Goal: Information Seeking & Learning: Learn about a topic

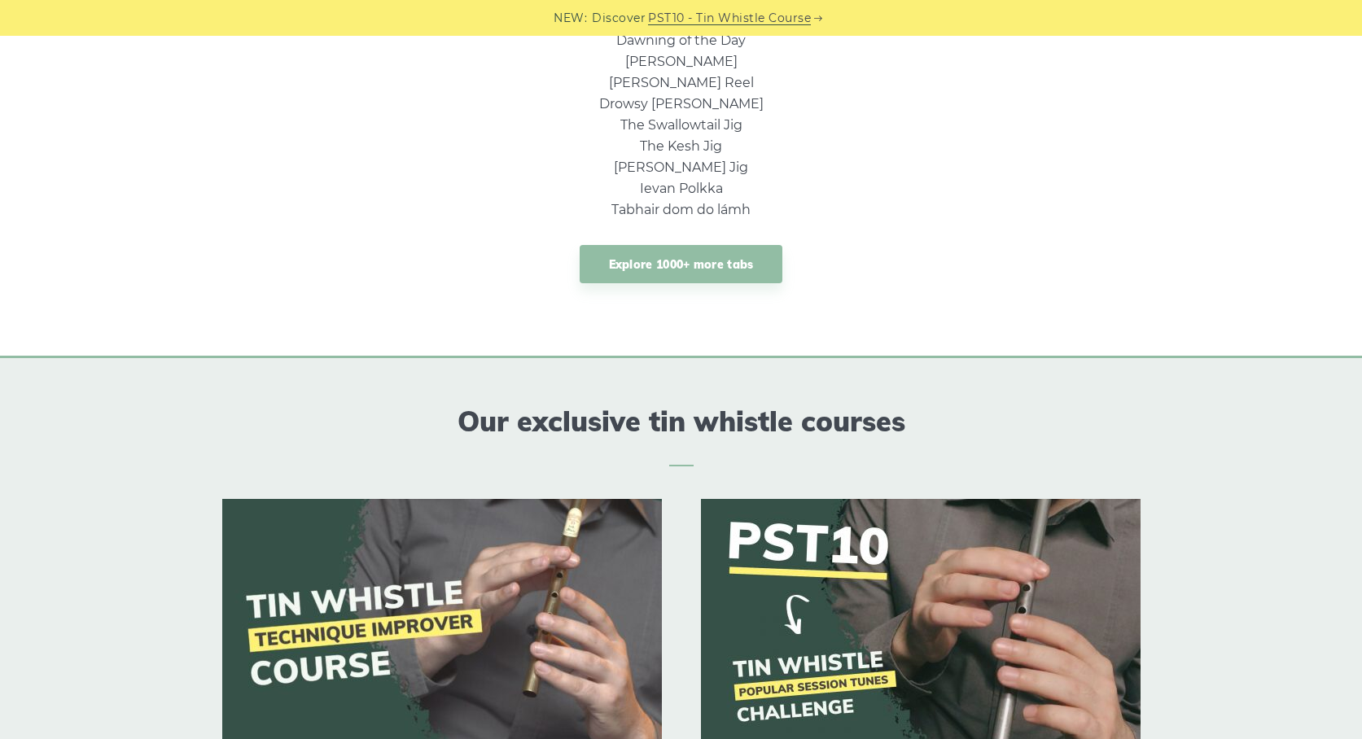
scroll to position [1091, 0]
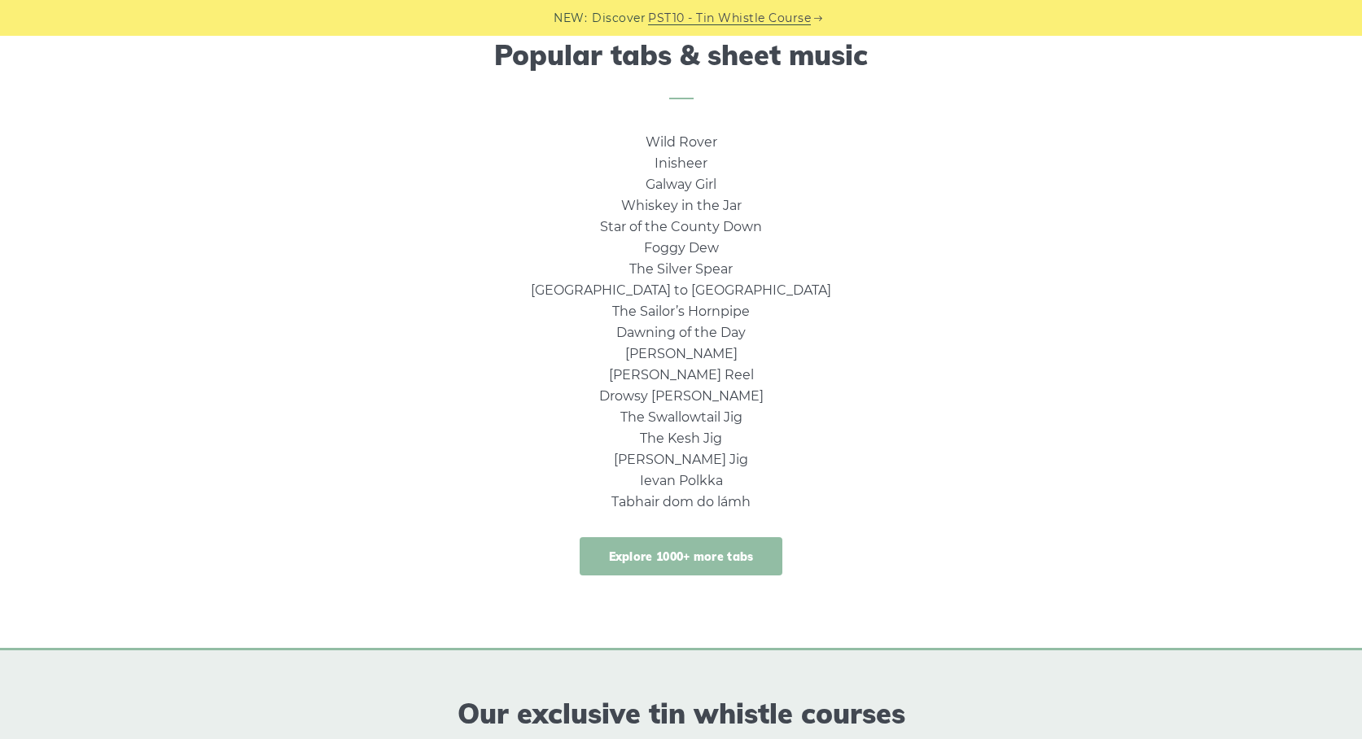
click at [691, 555] on link "Explore 1000+ more tabs" at bounding box center [681, 556] width 203 height 38
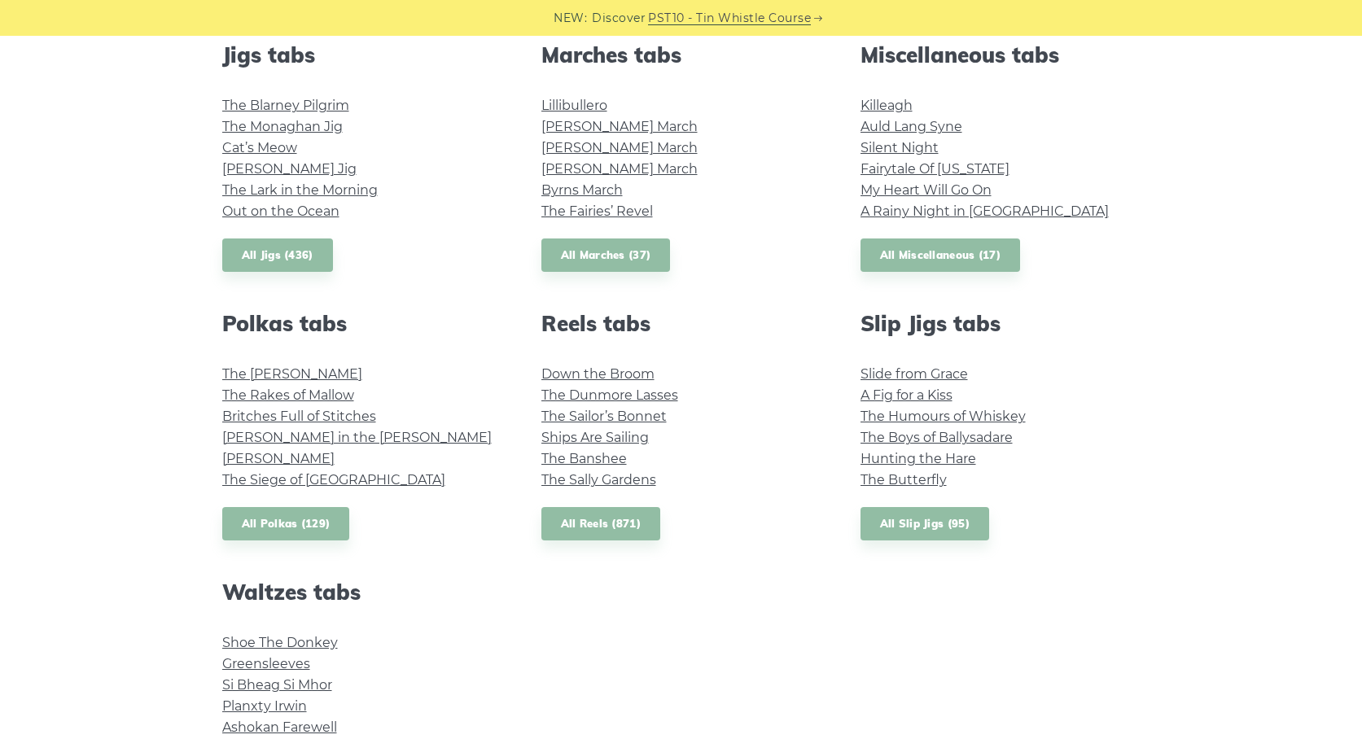
scroll to position [1159, 0]
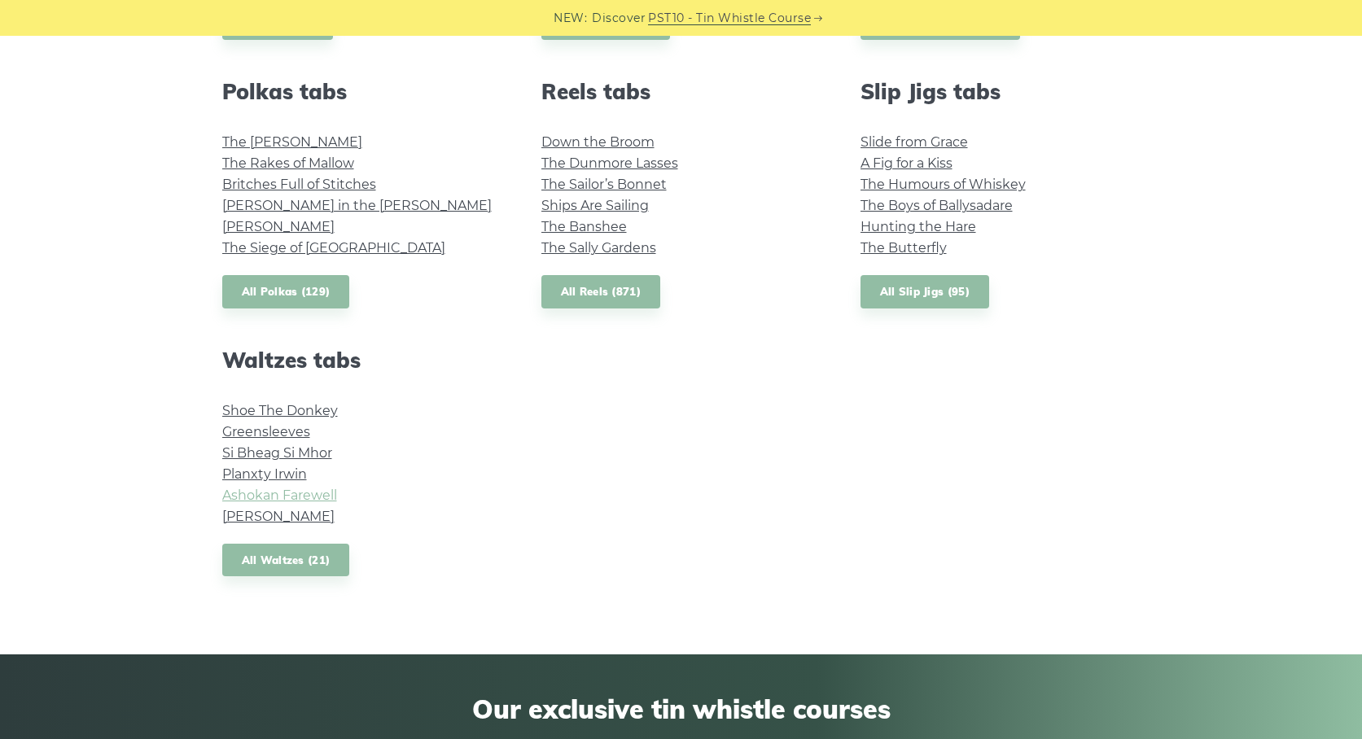
click at [288, 500] on link "Ashokan Farewell" at bounding box center [279, 495] width 115 height 15
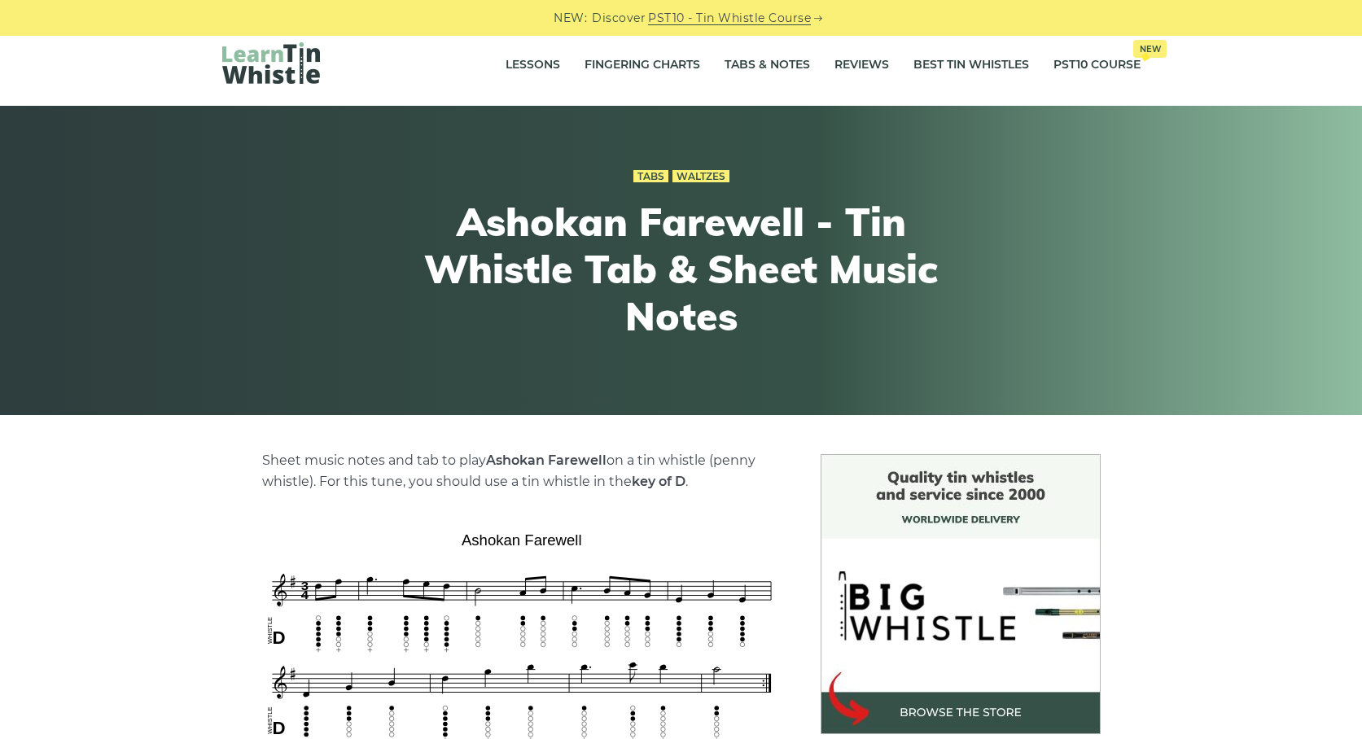
scroll to position [526, 0]
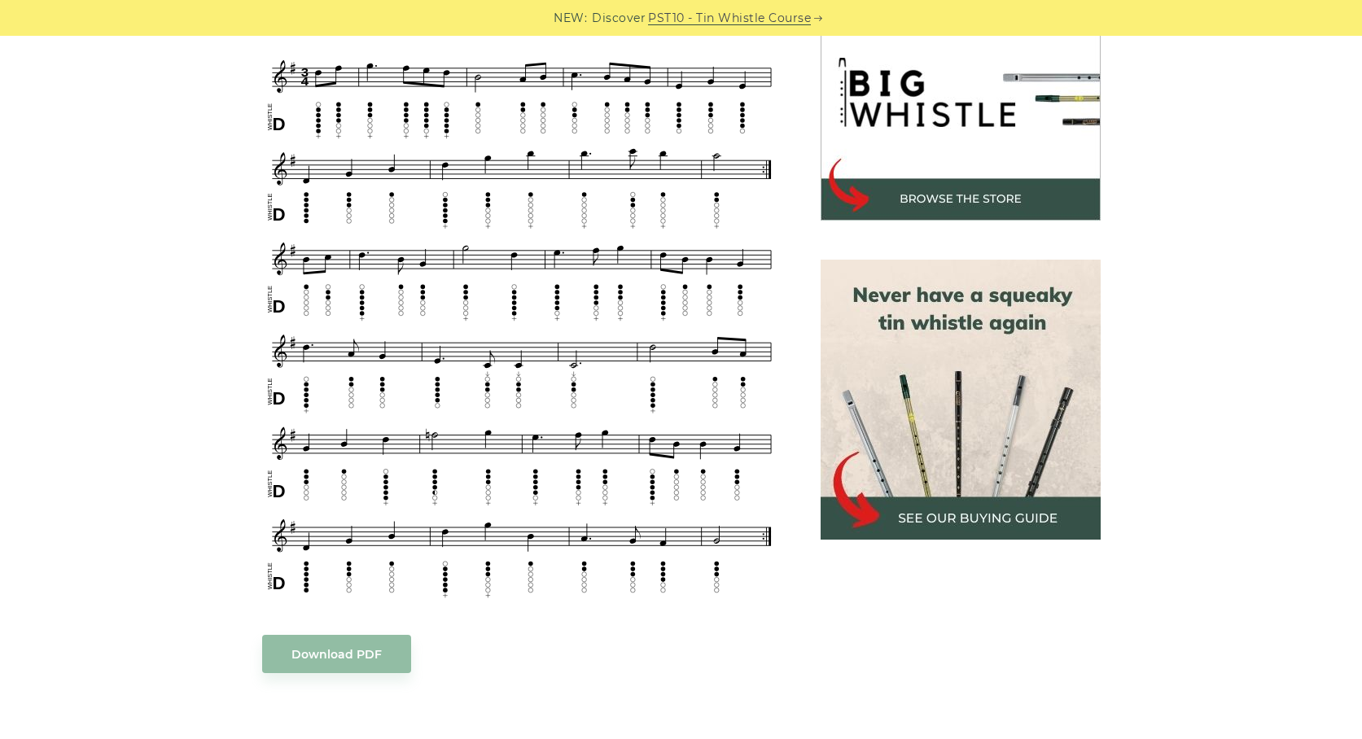
click at [921, 495] on img at bounding box center [960, 400] width 280 height 280
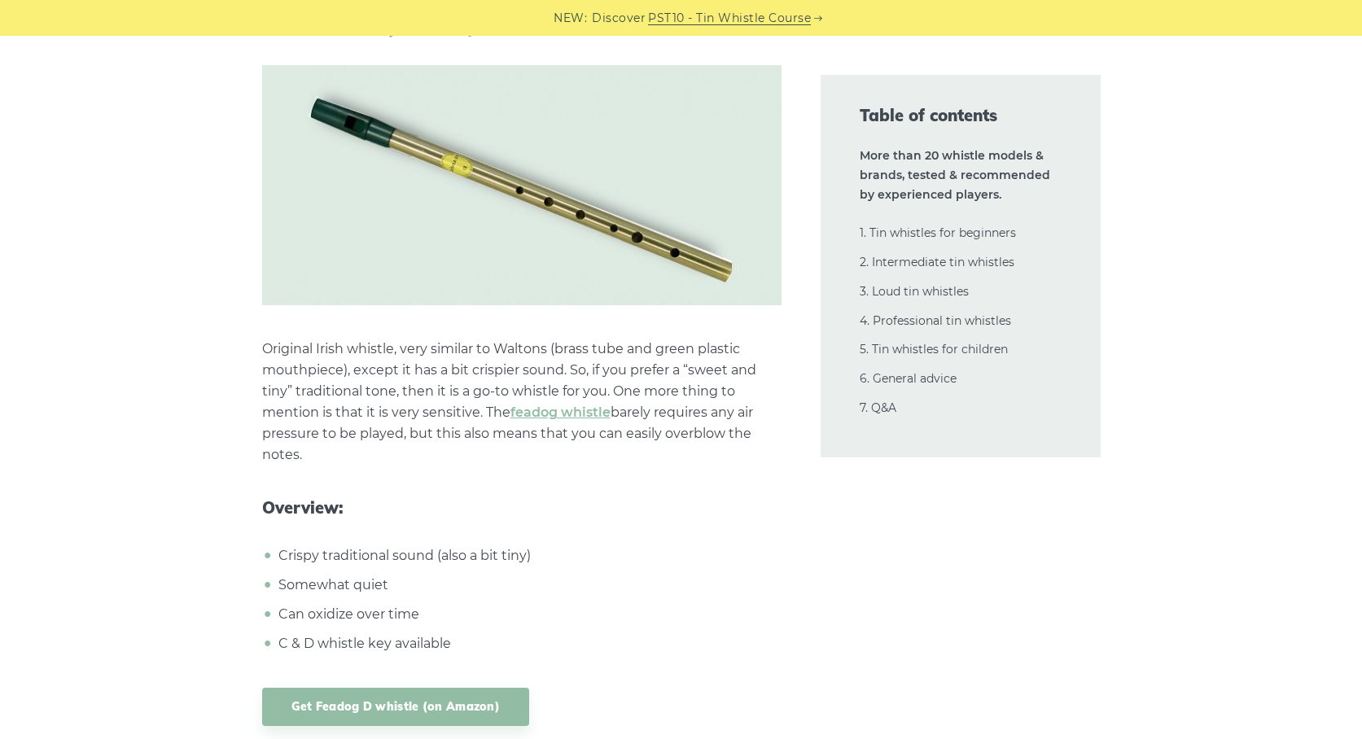
scroll to position [7365, 0]
